Goal: Task Accomplishment & Management: Use online tool/utility

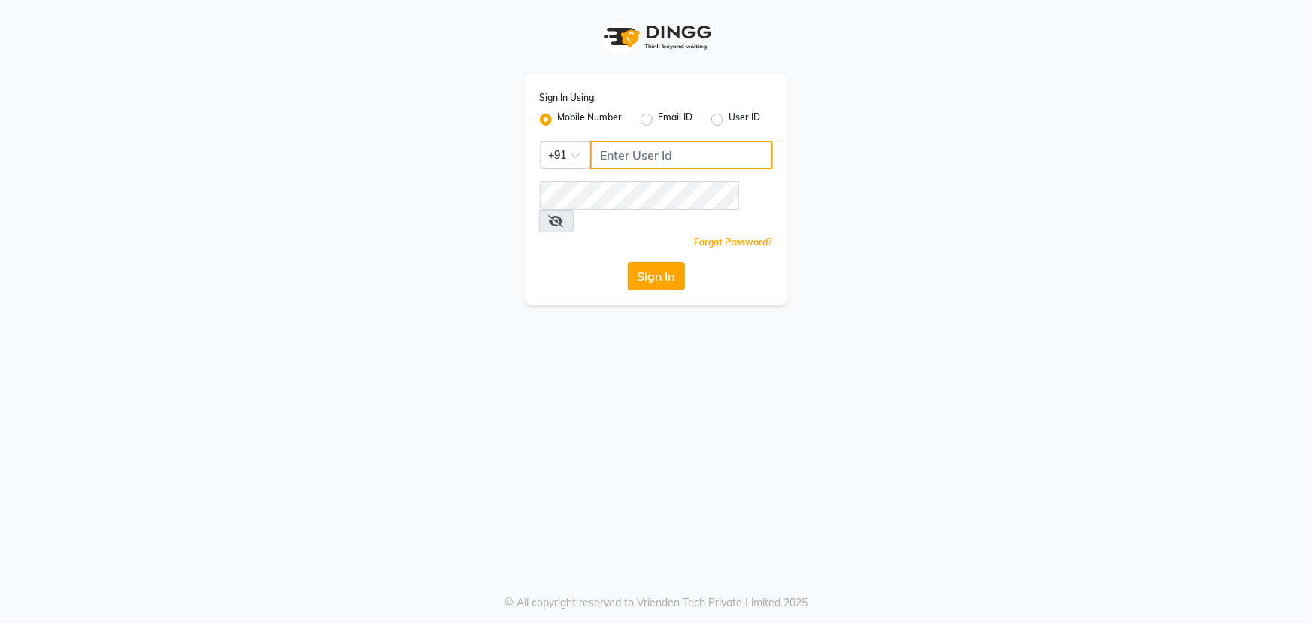
type input "9603123126"
click at [667, 262] on button "Sign In" at bounding box center [656, 276] width 57 height 29
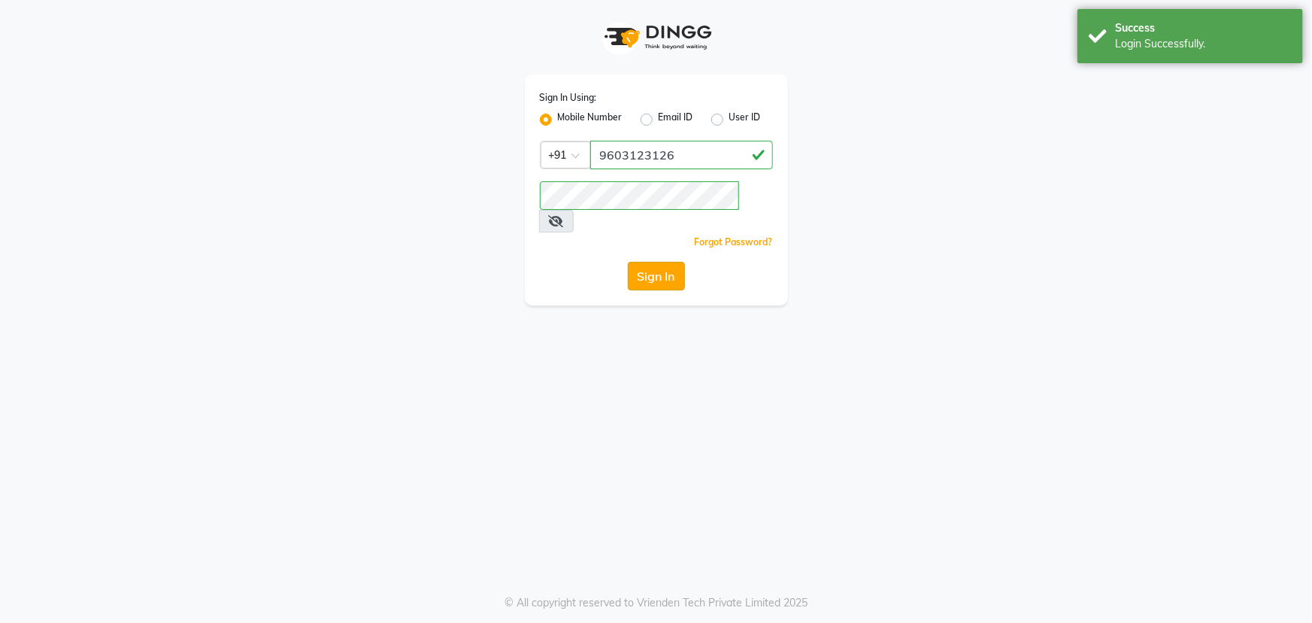
select select "5822"
select select "service"
